Goal: Task Accomplishment & Management: Use online tool/utility

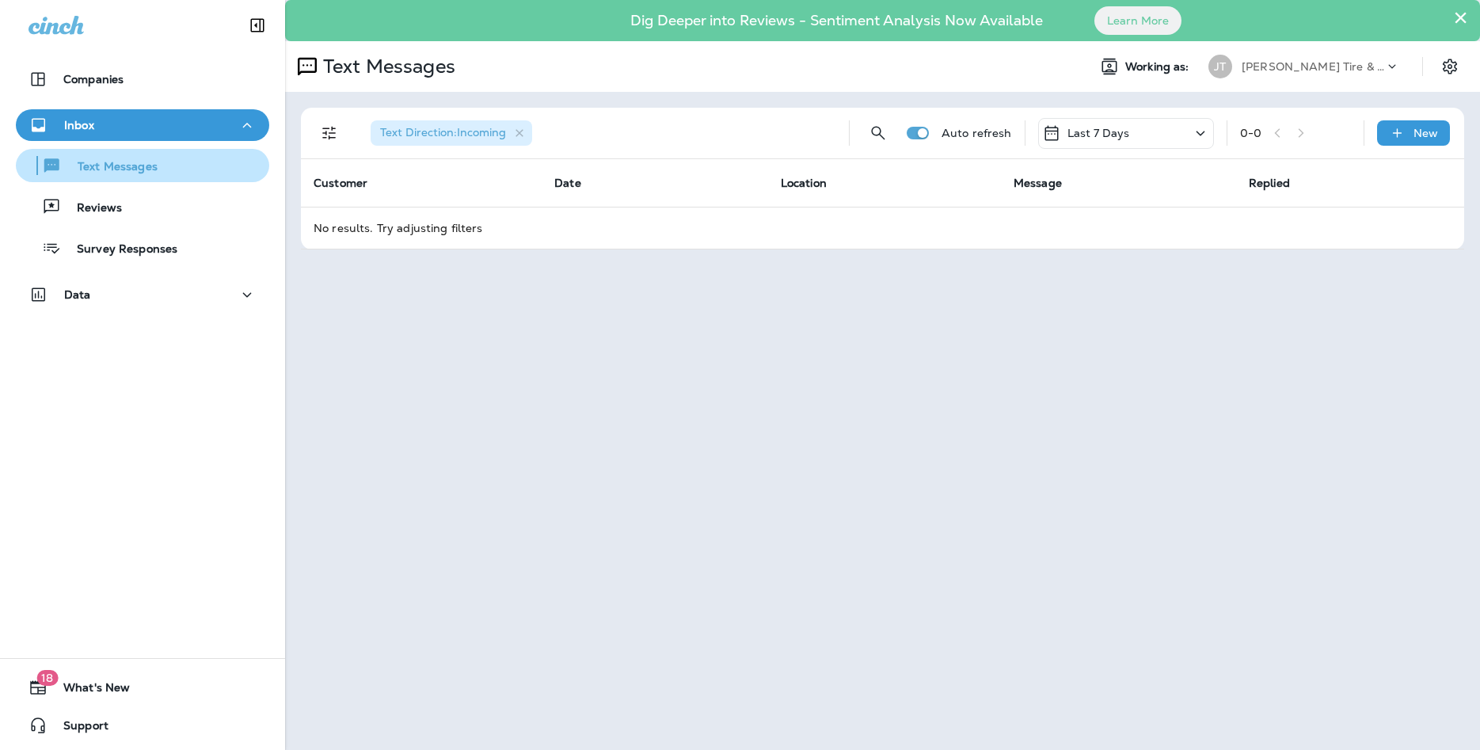
click at [125, 172] on p "Text Messages" at bounding box center [110, 167] width 96 height 15
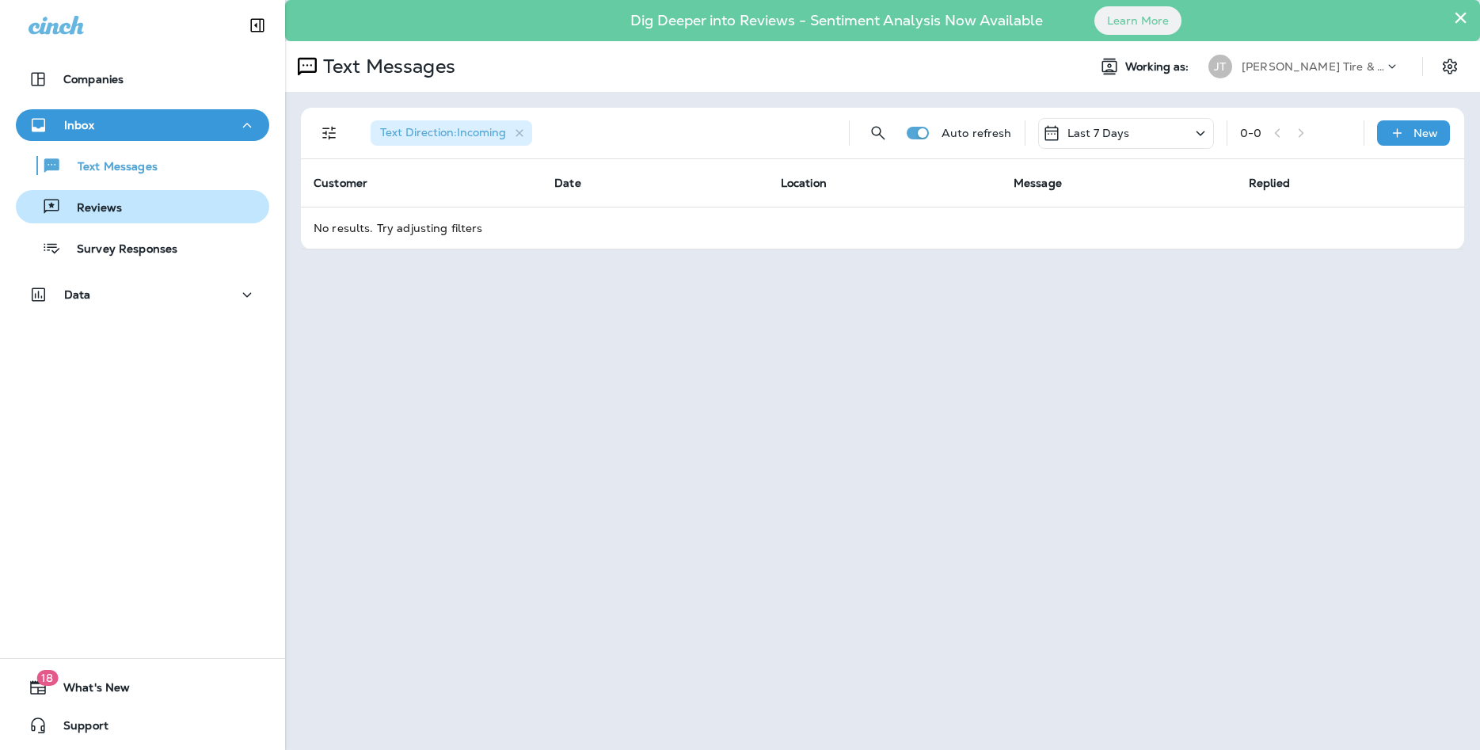
click at [107, 201] on p "Reviews" at bounding box center [91, 208] width 61 height 15
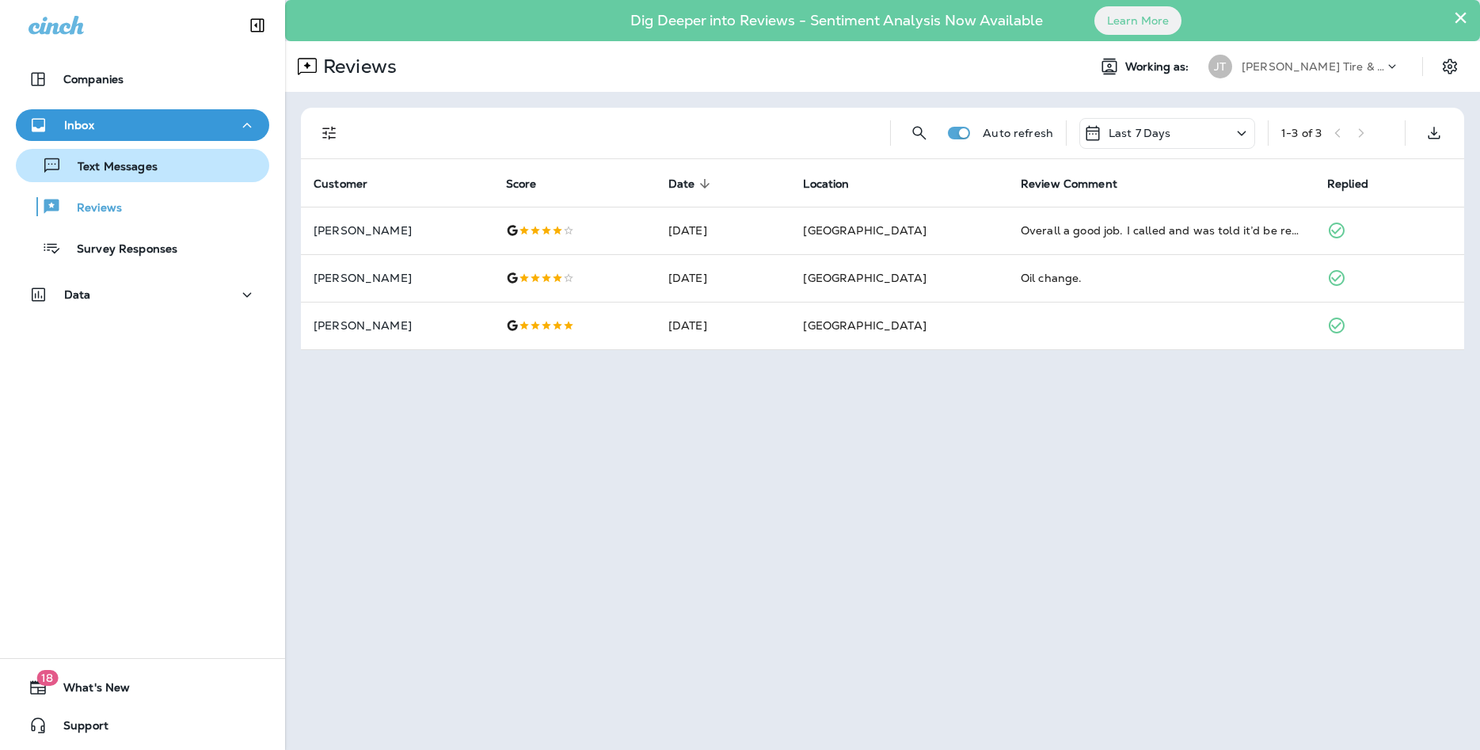
click at [112, 166] on p "Text Messages" at bounding box center [110, 167] width 96 height 15
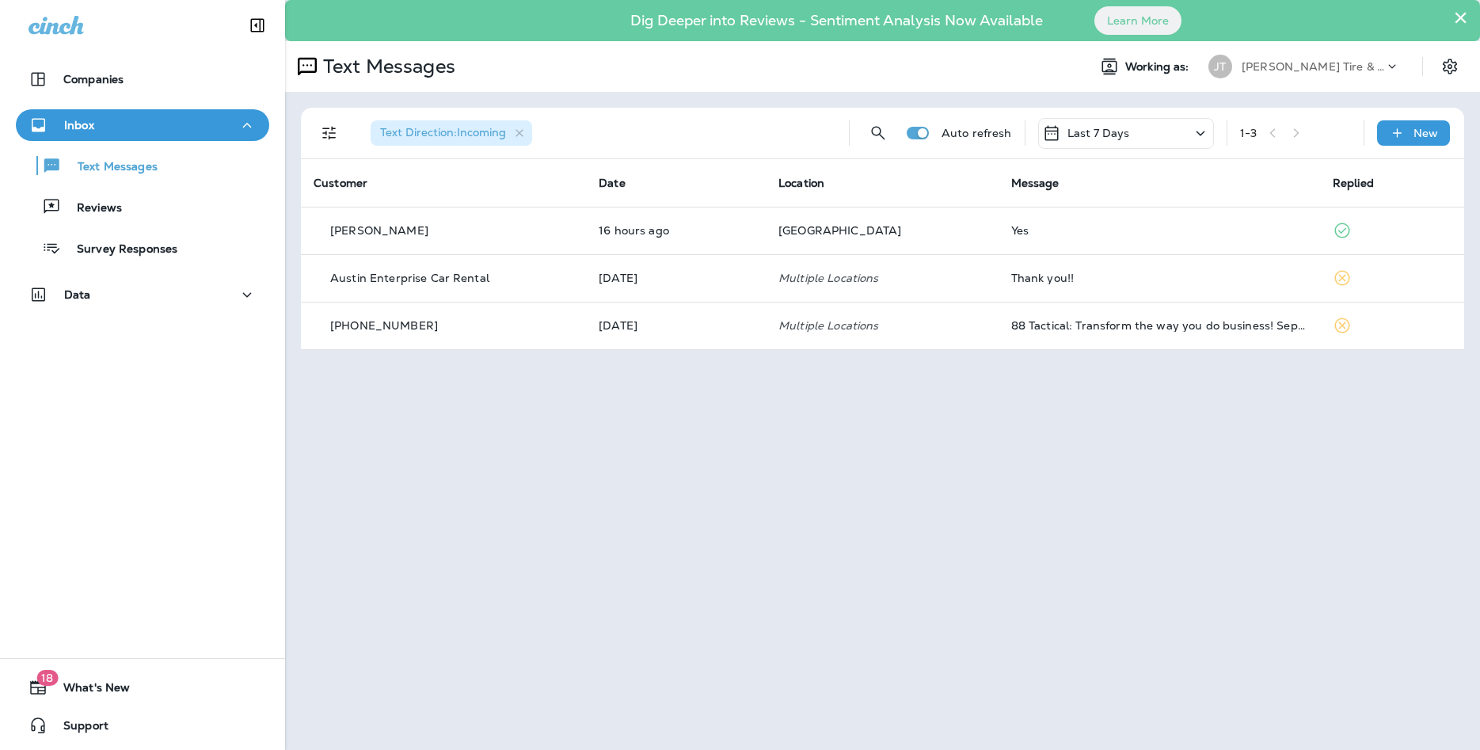
click at [1205, 132] on icon at bounding box center [1200, 134] width 19 height 20
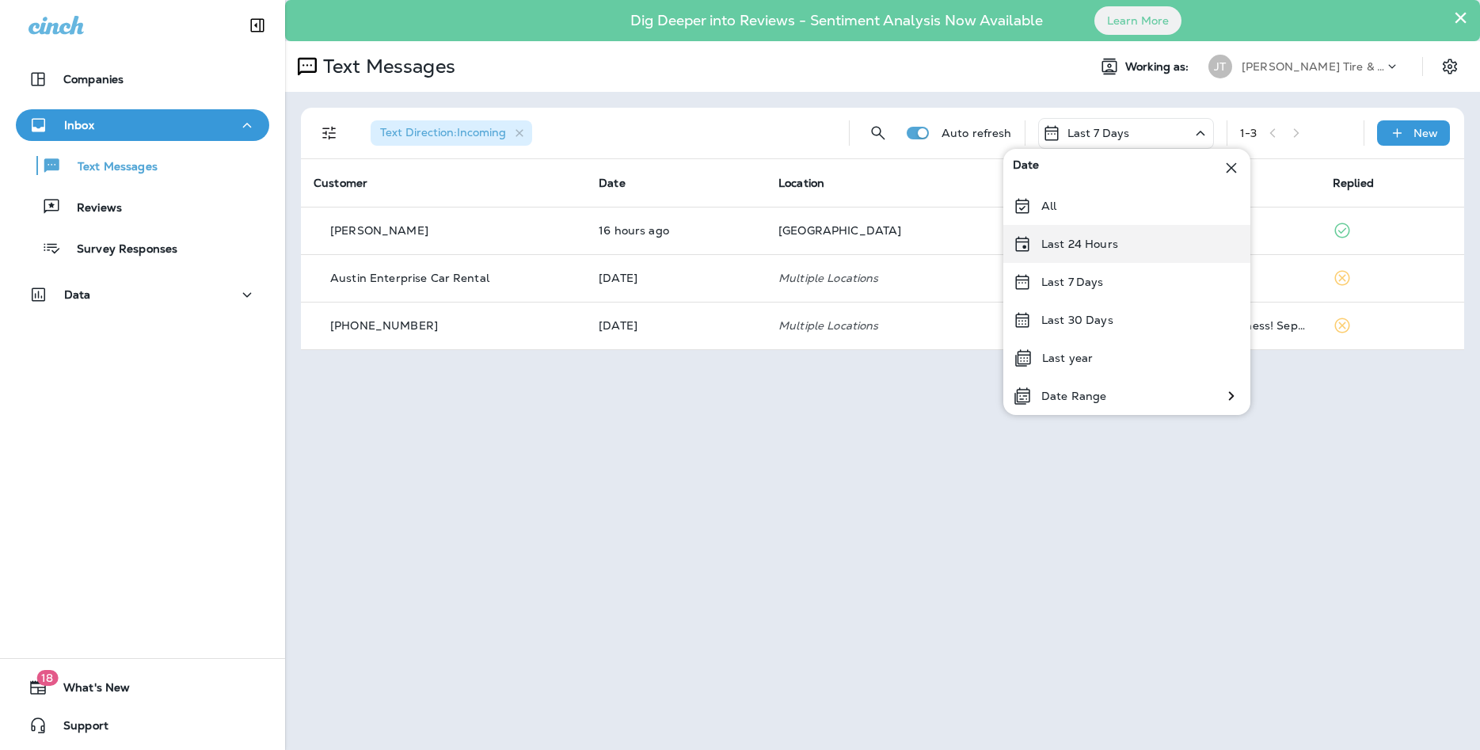
click at [1055, 242] on p "Last 24 Hours" at bounding box center [1080, 244] width 77 height 13
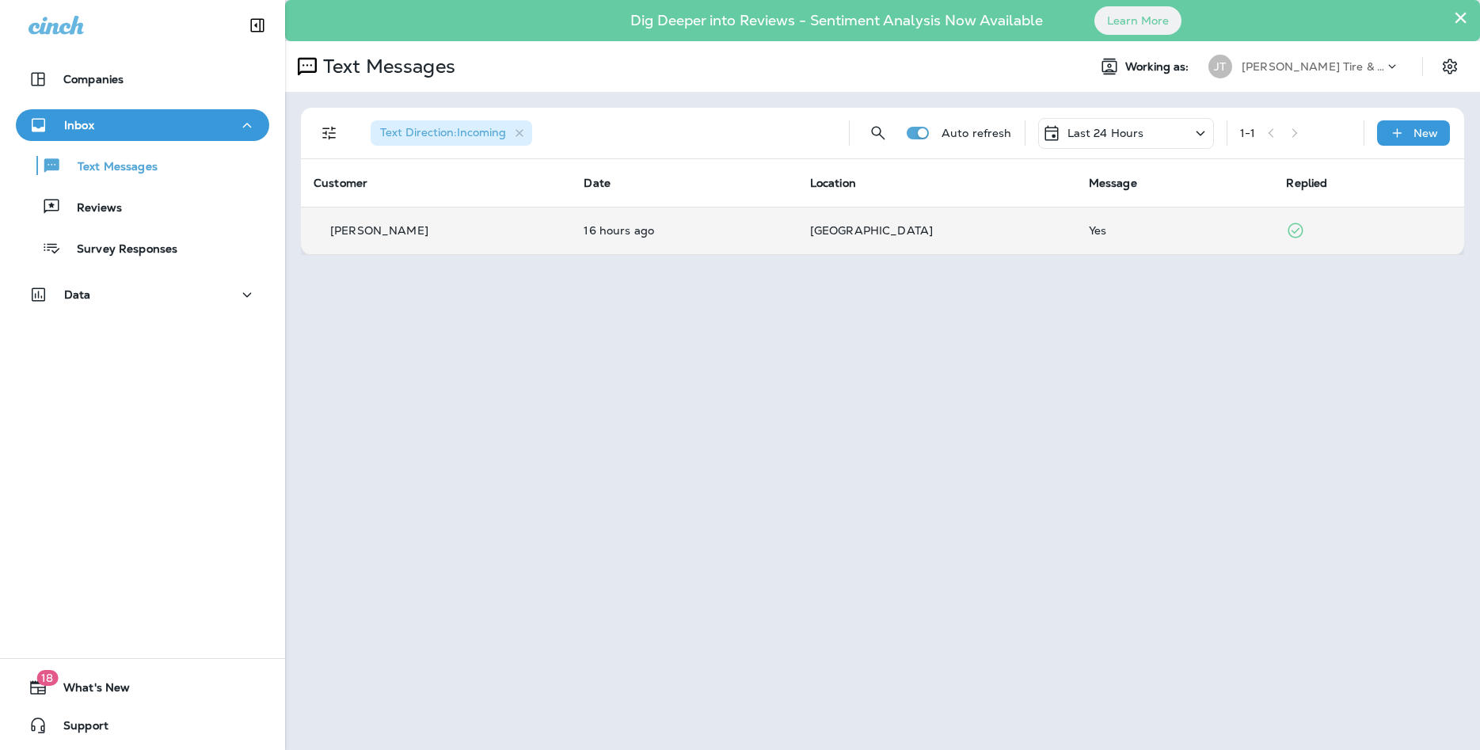
click at [1027, 242] on td "[GEOGRAPHIC_DATA]" at bounding box center [937, 231] width 279 height 48
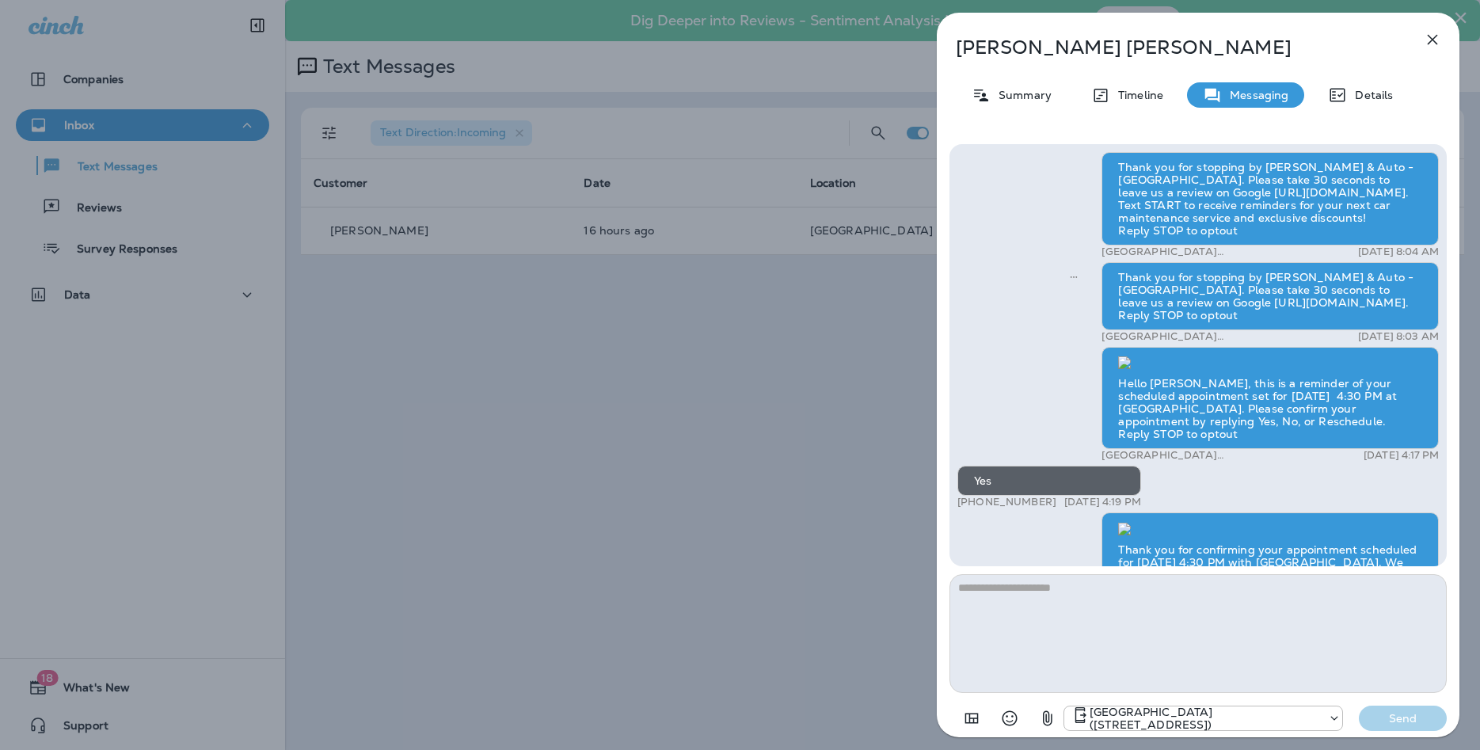
scroll to position [-143, 0]
click at [1436, 31] on icon "button" at bounding box center [1432, 39] width 19 height 19
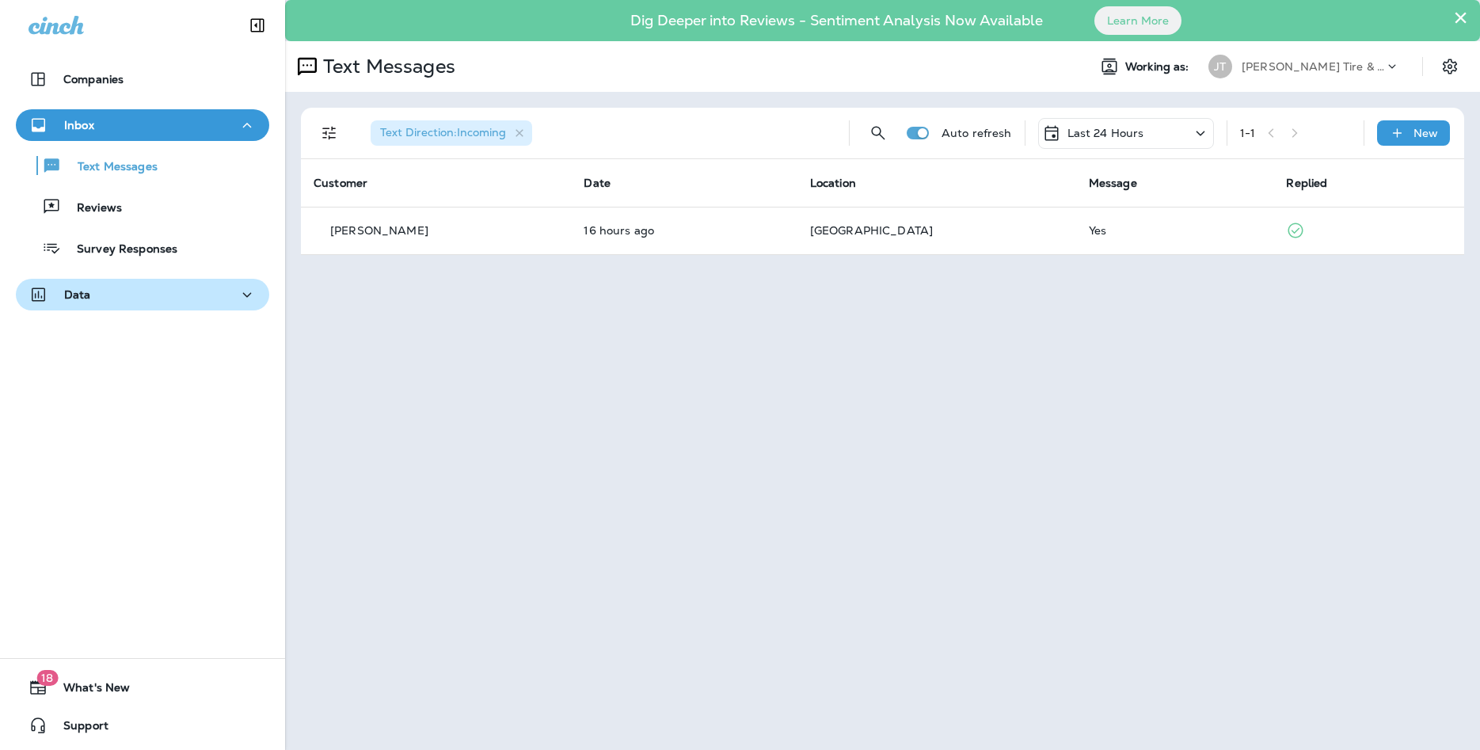
click at [109, 289] on div "Data" at bounding box center [143, 295] width 228 height 20
click at [109, 291] on div "Data" at bounding box center [143, 295] width 228 height 20
click at [514, 139] on span "Text Direction : Incoming" at bounding box center [443, 133] width 145 height 14
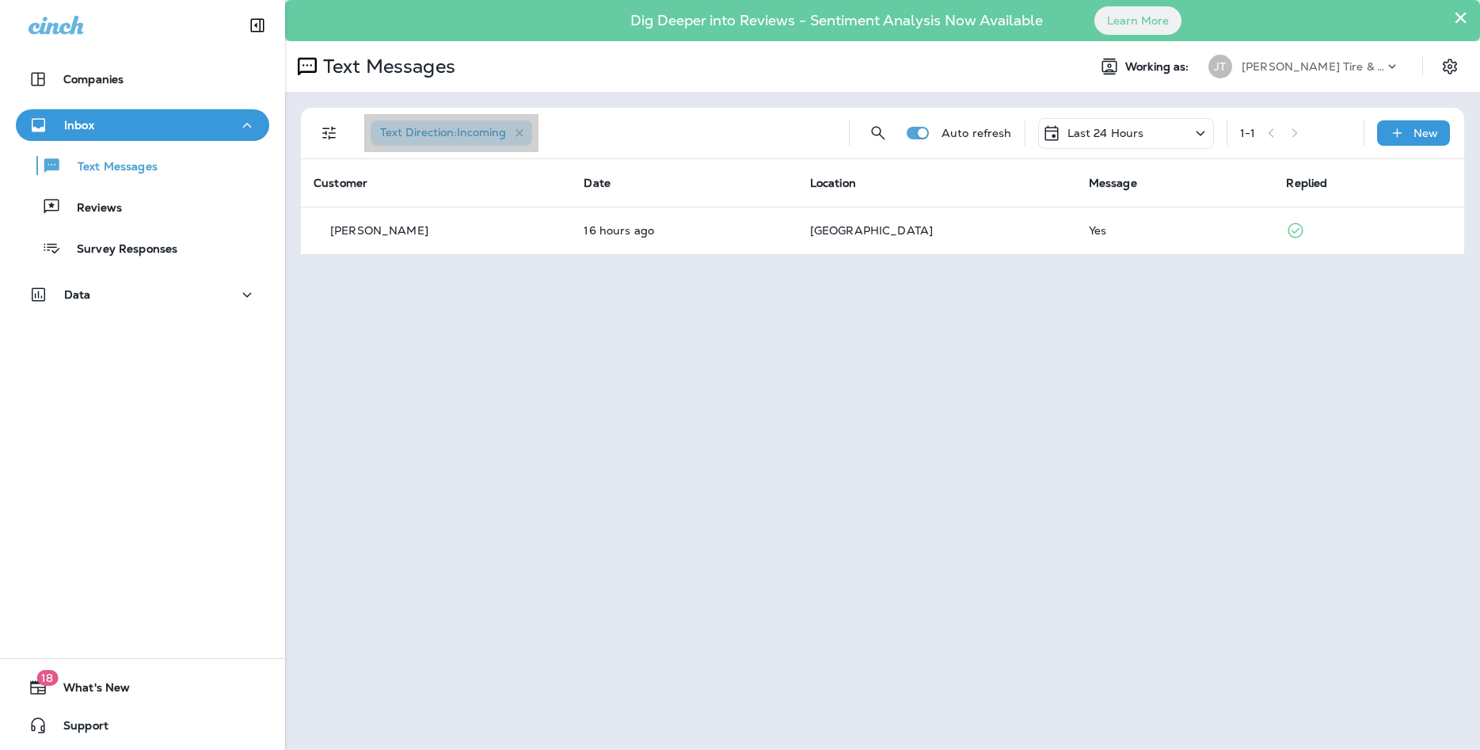
click at [485, 128] on span "Text Direction : Incoming" at bounding box center [443, 132] width 126 height 14
click at [327, 128] on icon "Filters" at bounding box center [329, 133] width 19 height 19
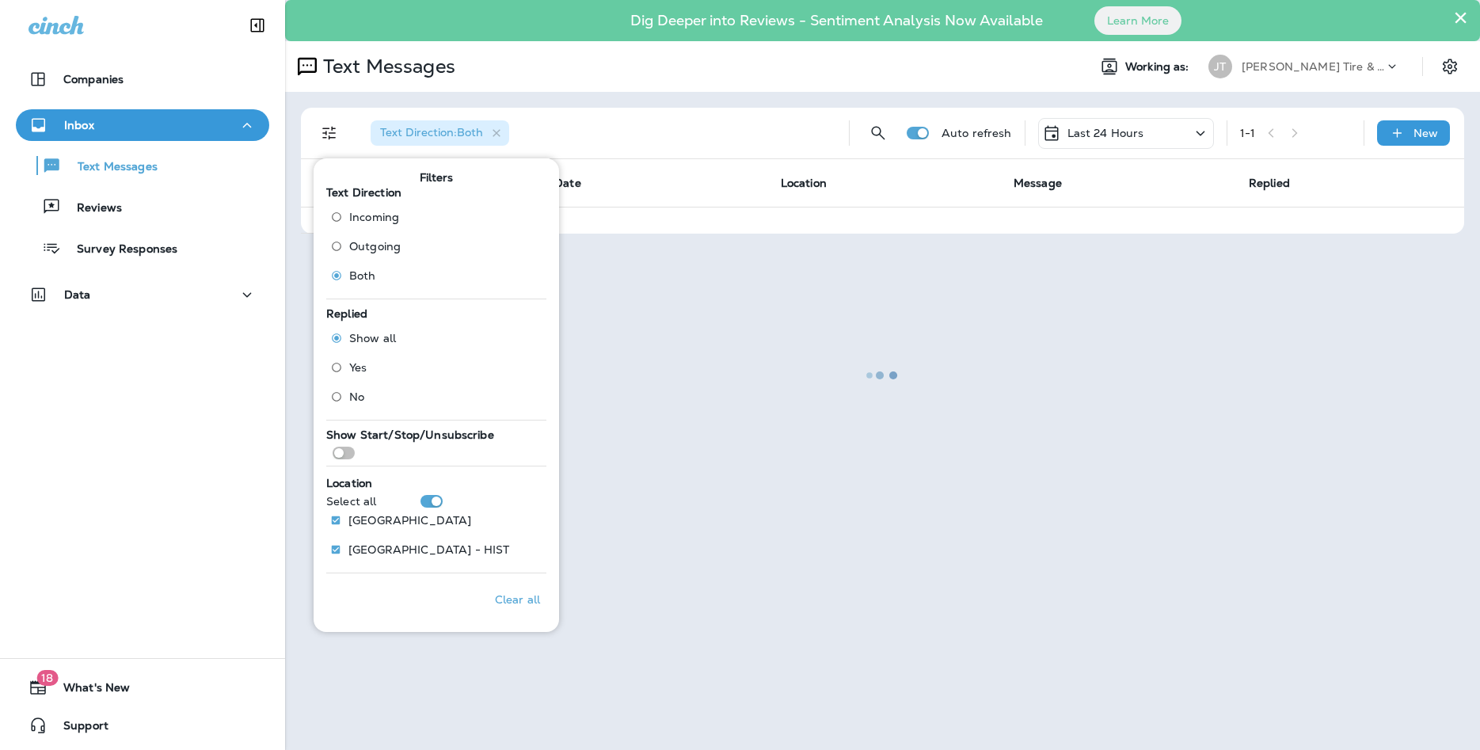
click at [631, 136] on div at bounding box center [883, 375] width 1192 height 747
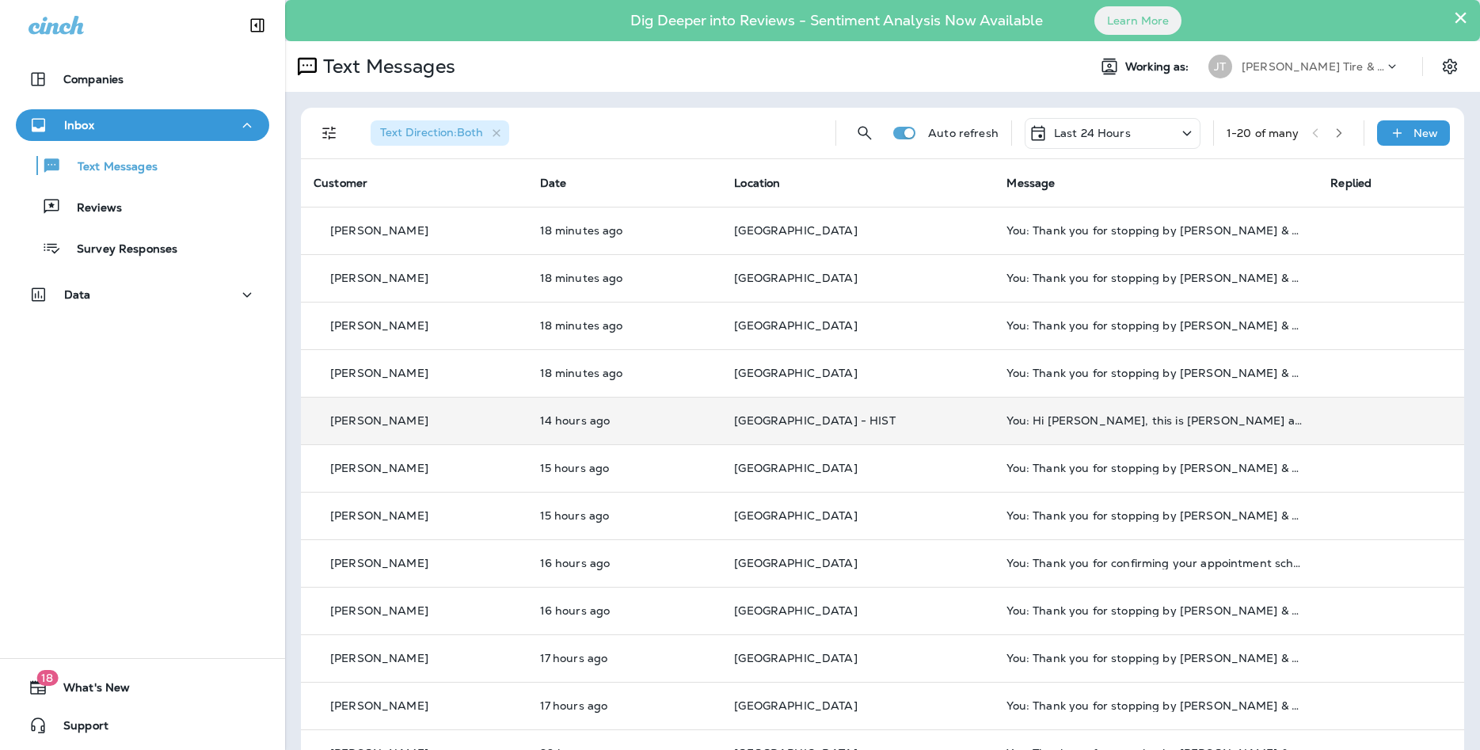
click at [908, 418] on p "[GEOGRAPHIC_DATA] - HIST" at bounding box center [857, 420] width 247 height 13
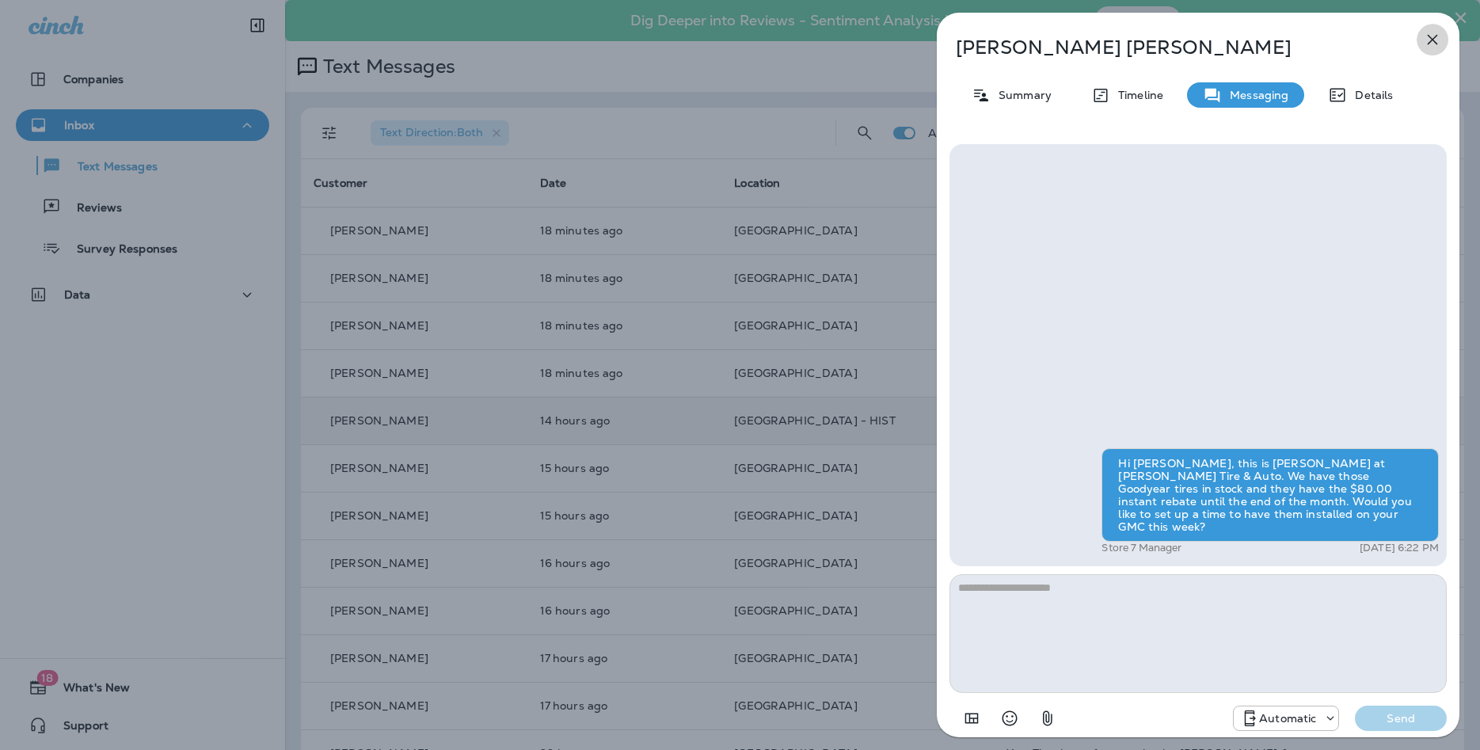
click at [1444, 36] on button "button" at bounding box center [1433, 40] width 32 height 32
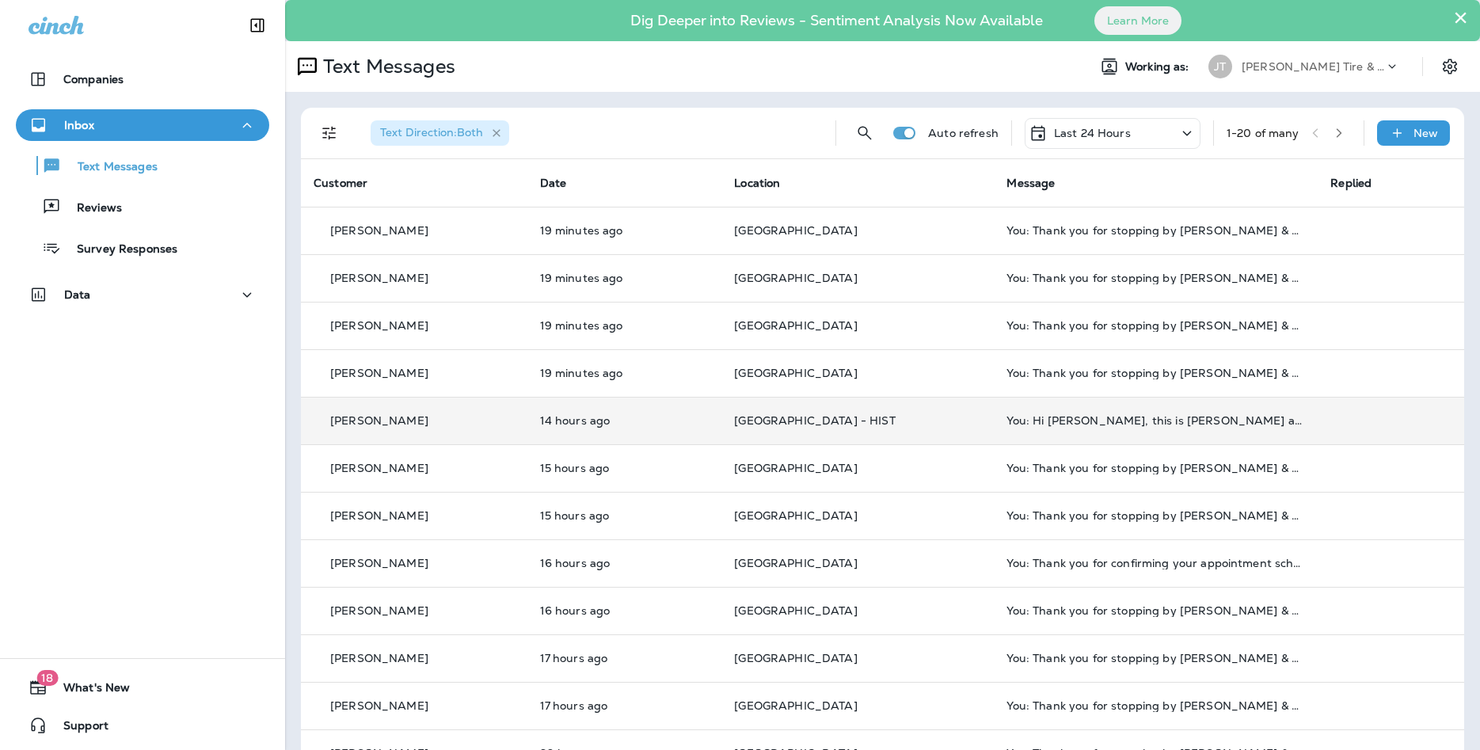
click at [497, 131] on icon "button" at bounding box center [496, 133] width 13 height 13
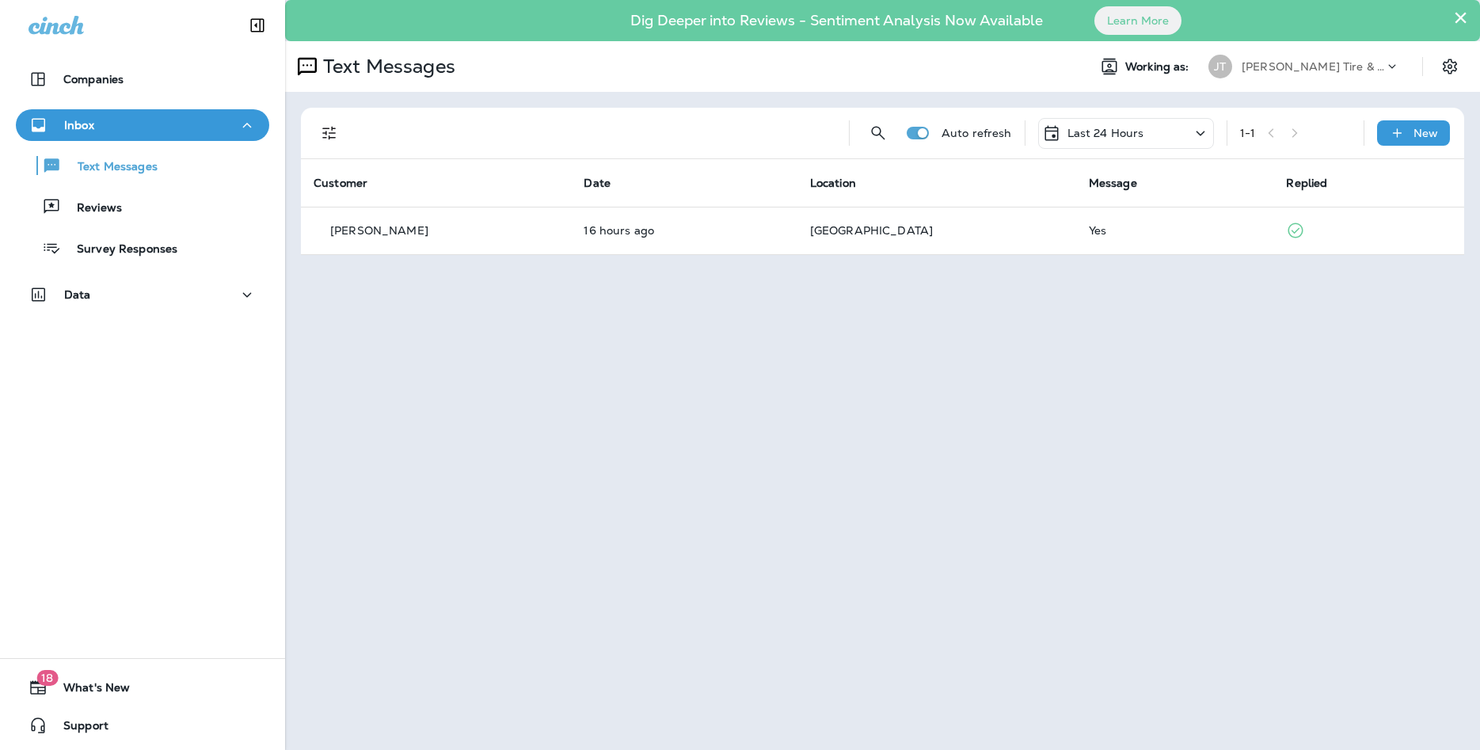
click at [328, 131] on icon "Filters" at bounding box center [329, 133] width 19 height 19
